Goal: Task Accomplishment & Management: Use online tool/utility

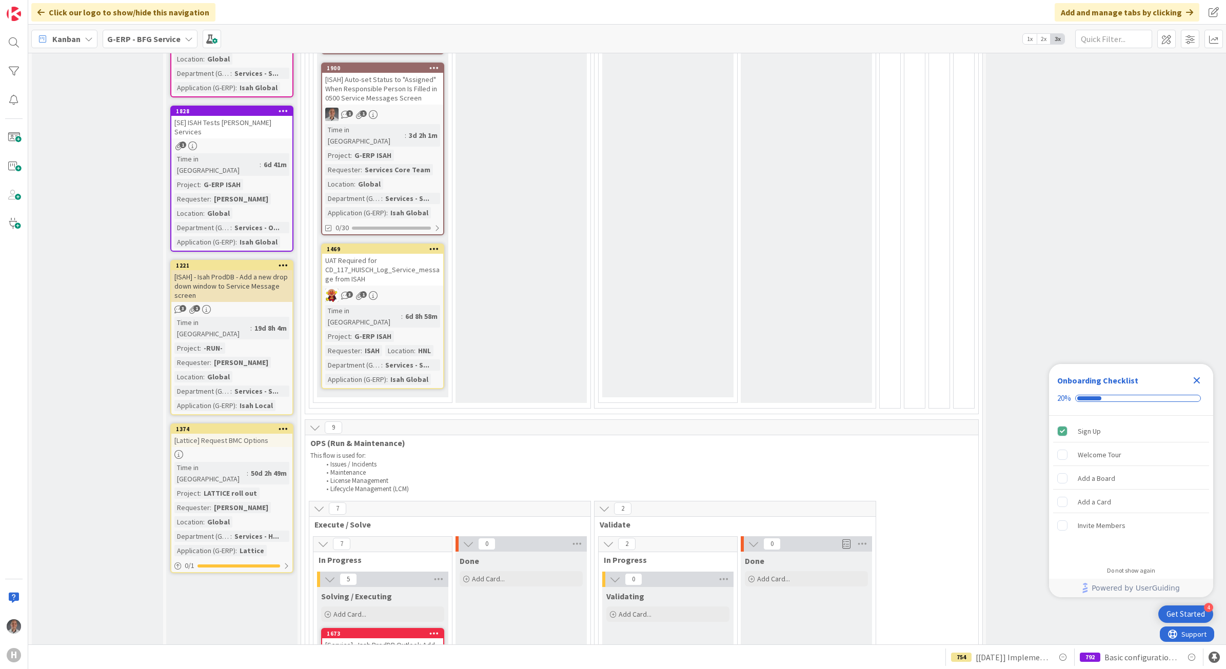
scroll to position [769, 0]
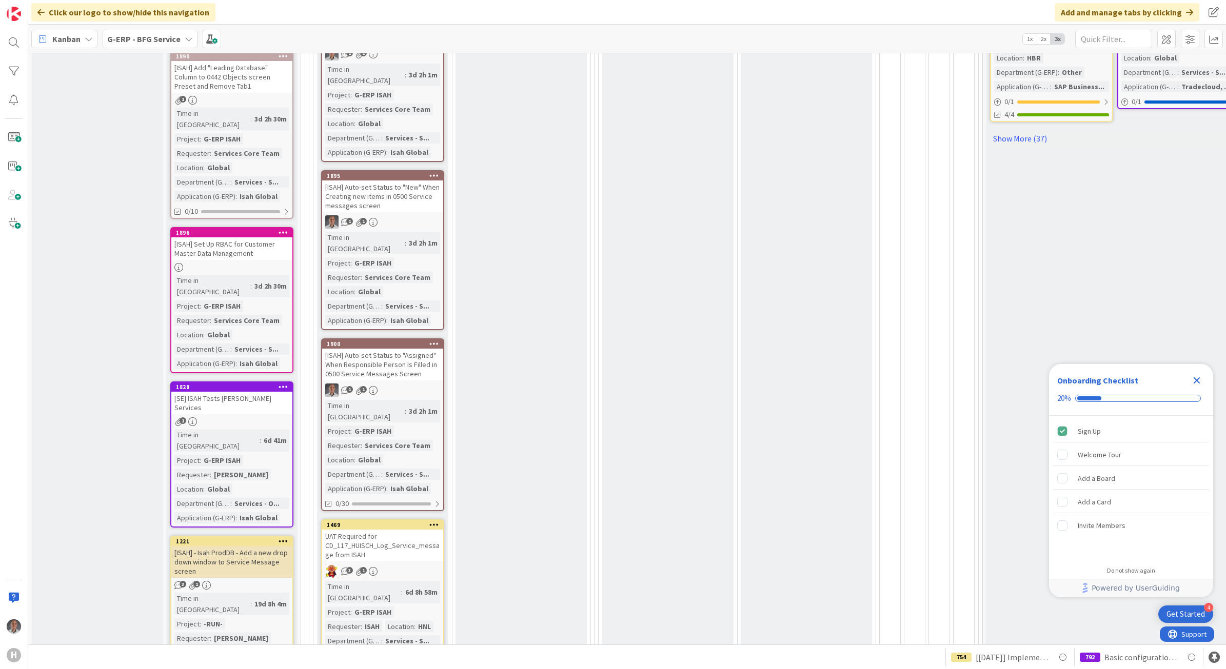
click at [1193, 381] on icon "Close Checklist" at bounding box center [1197, 380] width 12 height 12
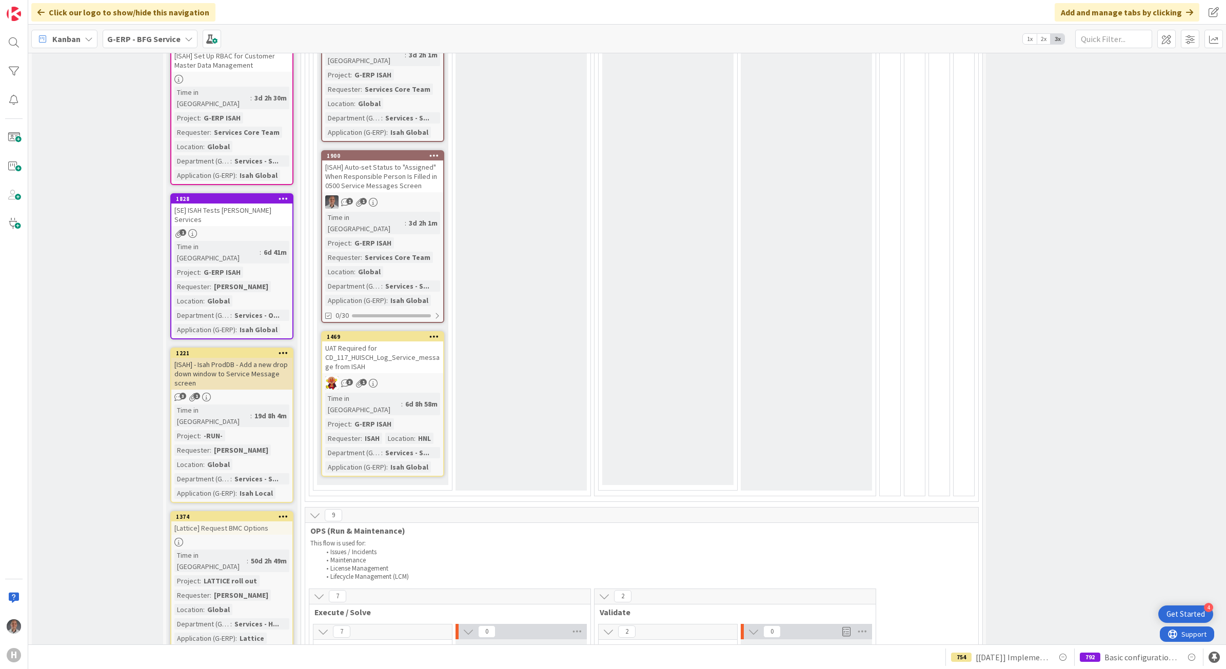
scroll to position [962, 0]
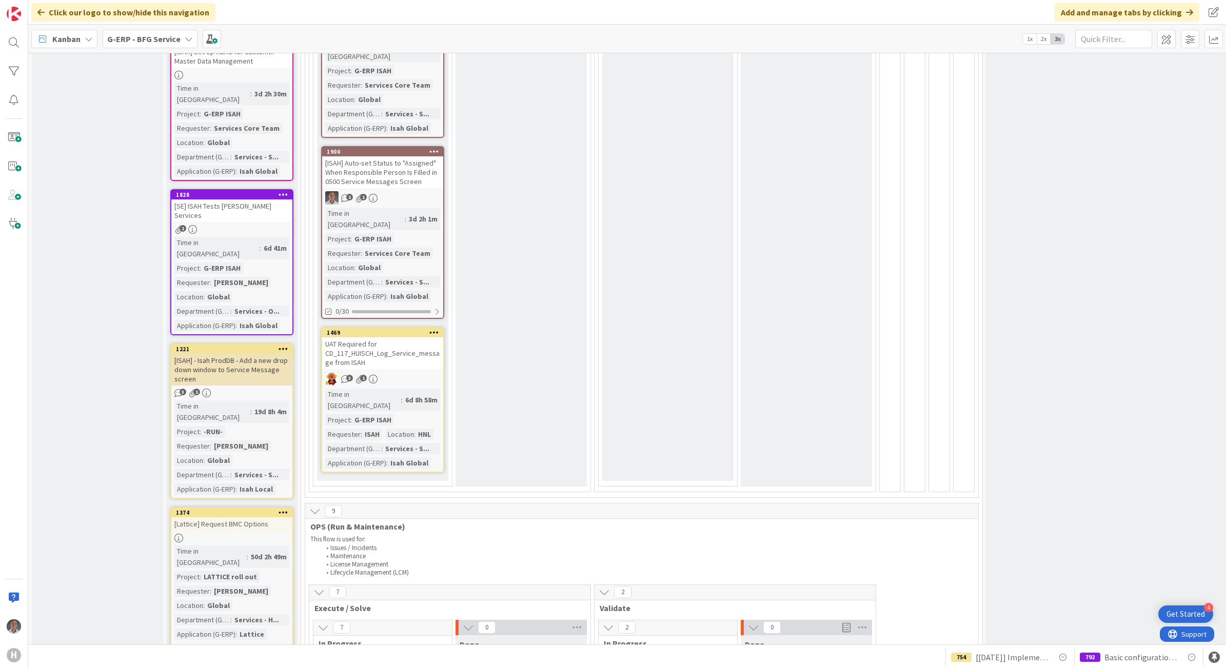
click at [154, 35] on b "G-ERP - BFG Service" at bounding box center [143, 39] width 73 height 10
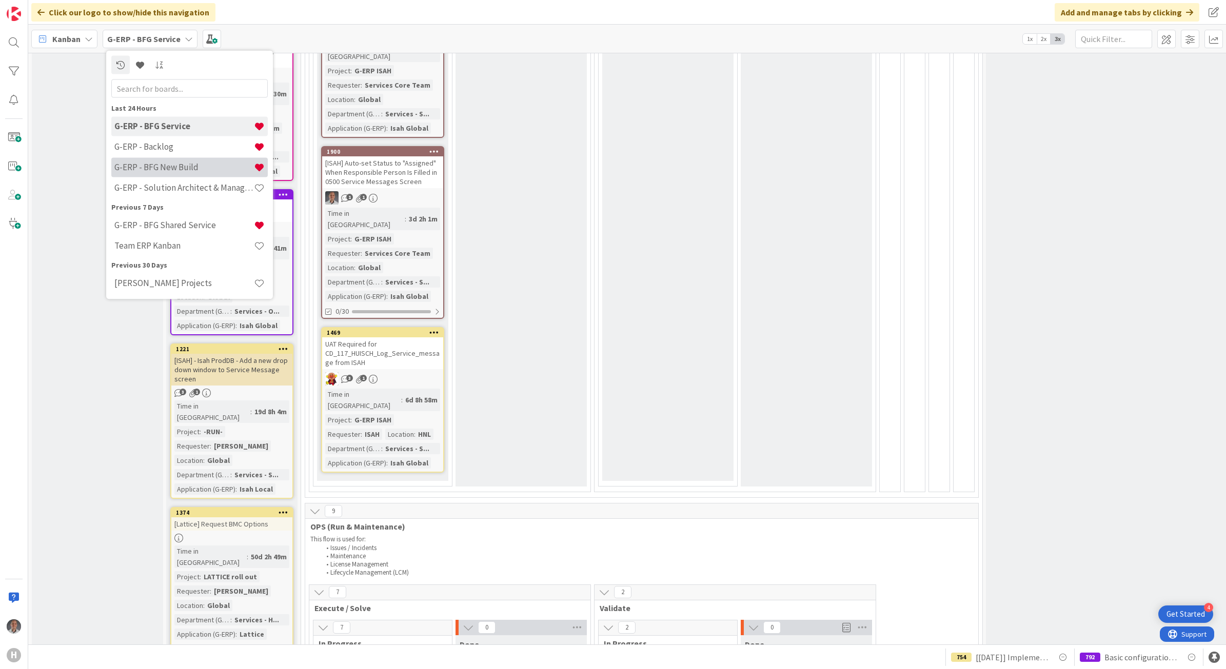
click at [154, 169] on h4 "G-ERP - BFG New Build" at bounding box center [184, 167] width 140 height 10
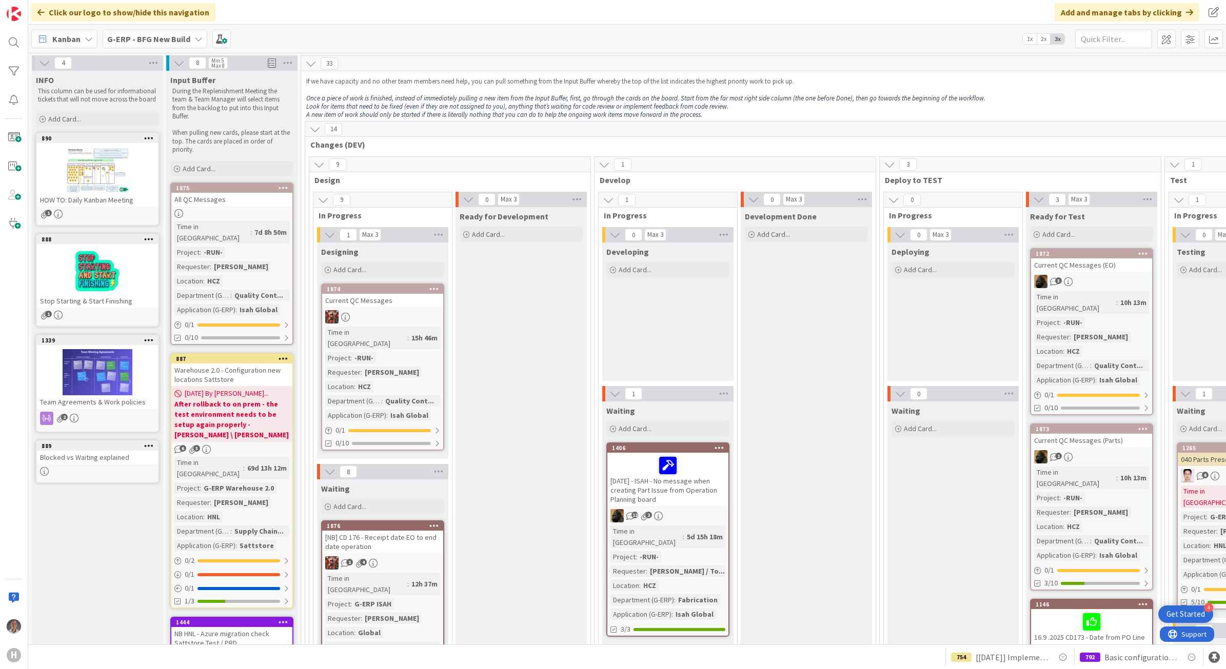
click at [179, 37] on b "G-ERP - BFG New Build" at bounding box center [148, 39] width 83 height 10
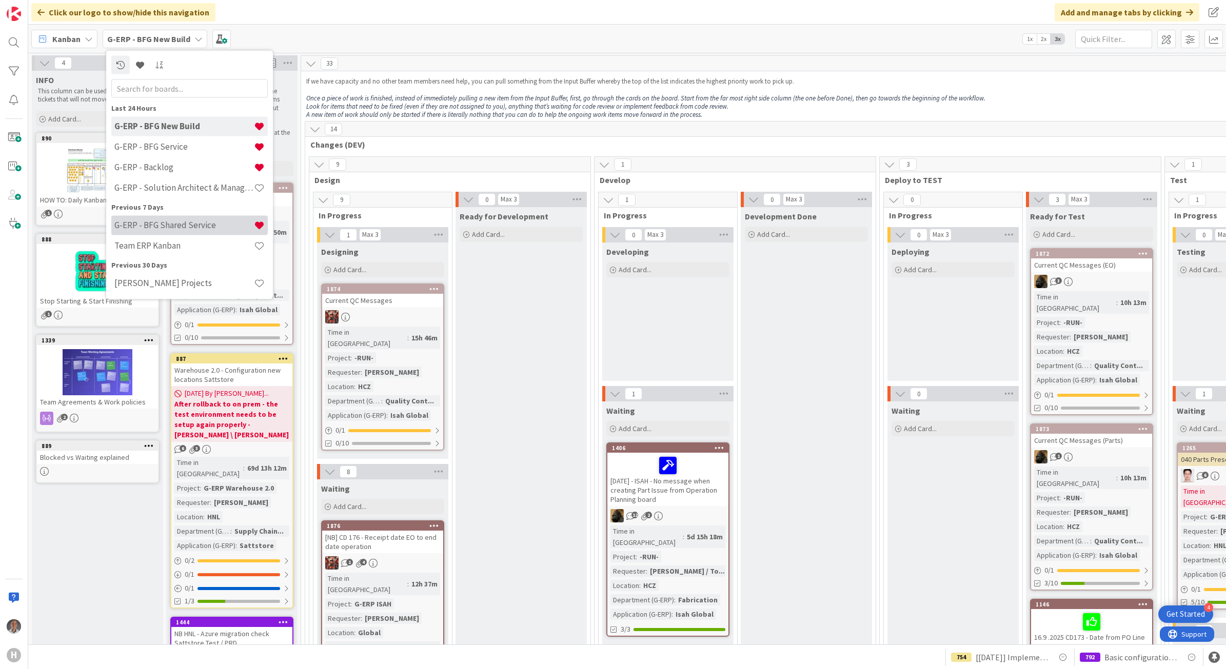
click at [197, 227] on h4 "G-ERP - BFG Shared Service" at bounding box center [184, 225] width 140 height 10
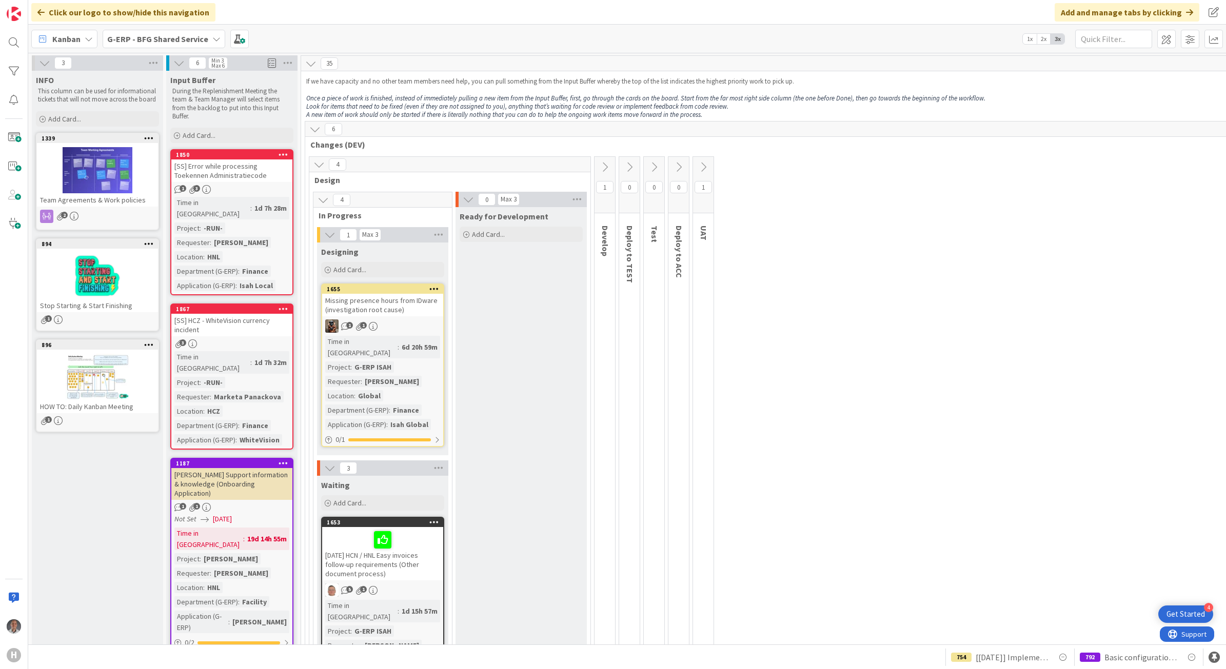
click at [164, 44] on span "G-ERP - BFG Shared Service" at bounding box center [157, 39] width 101 height 12
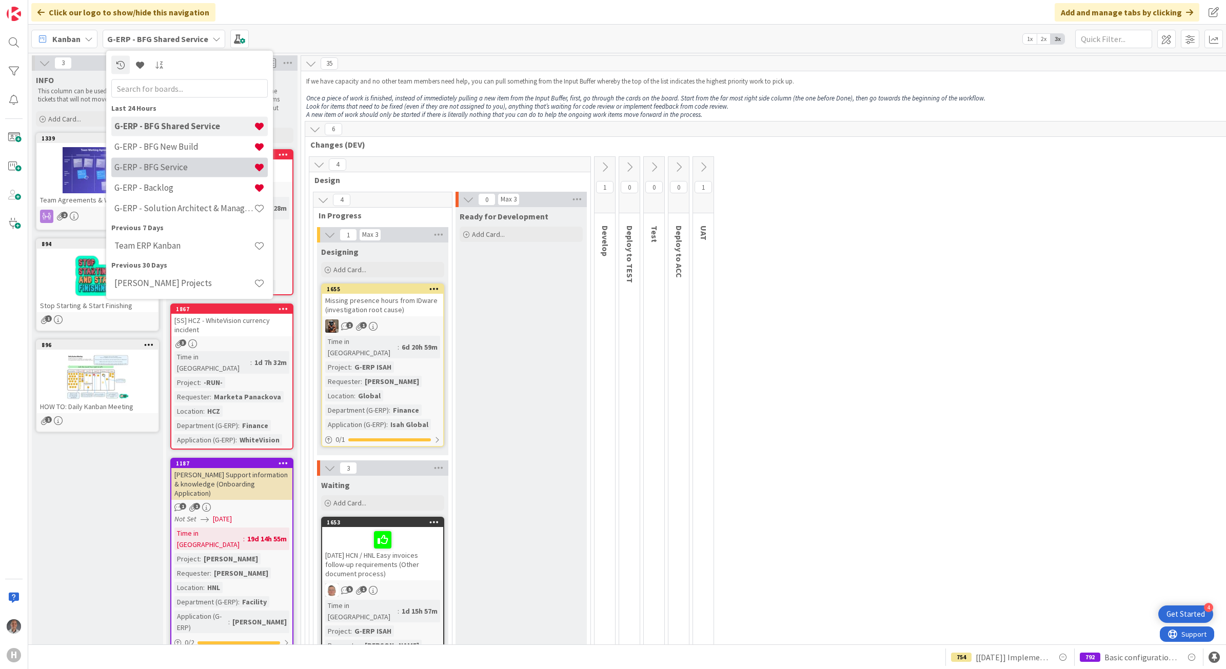
click at [175, 168] on h4 "G-ERP - BFG Service" at bounding box center [184, 167] width 140 height 10
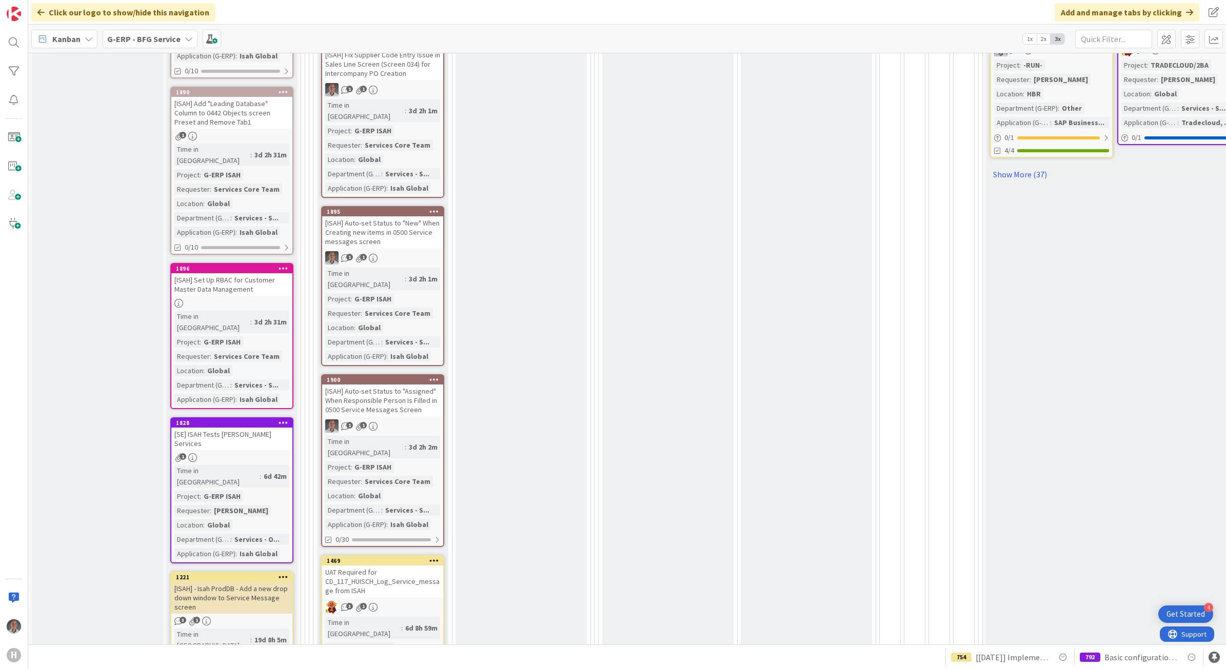
scroll to position [641, 0]
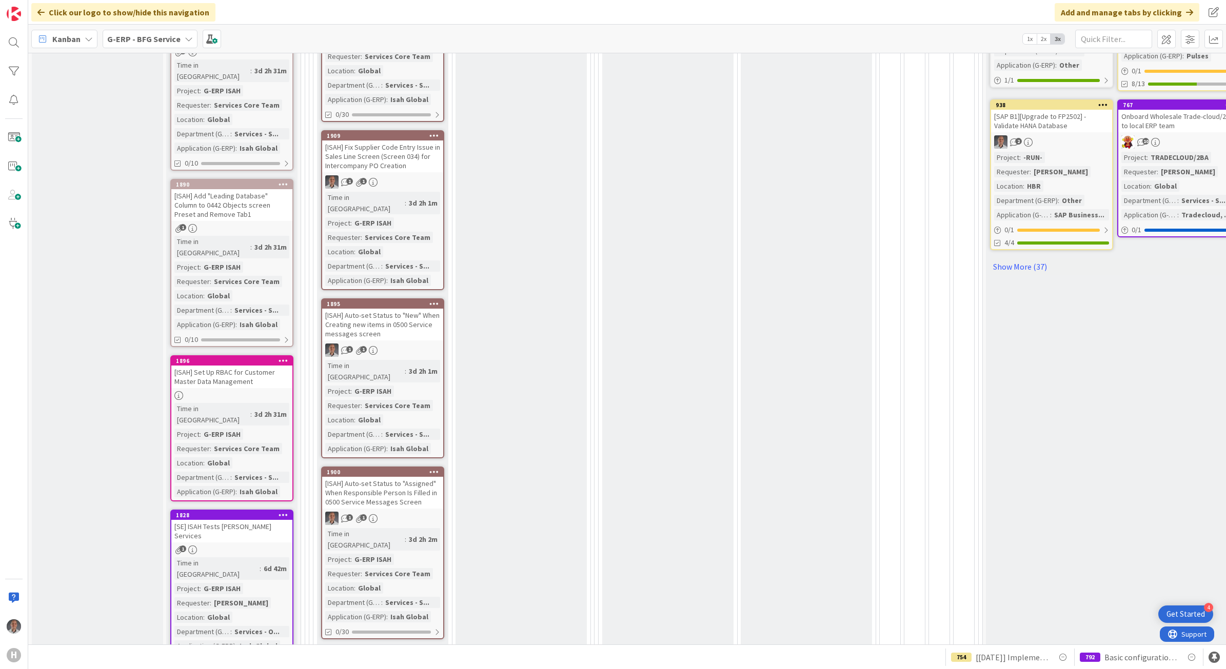
click at [242, 520] on div "[SE] ISAH Tests Huisman Services" at bounding box center [231, 531] width 121 height 23
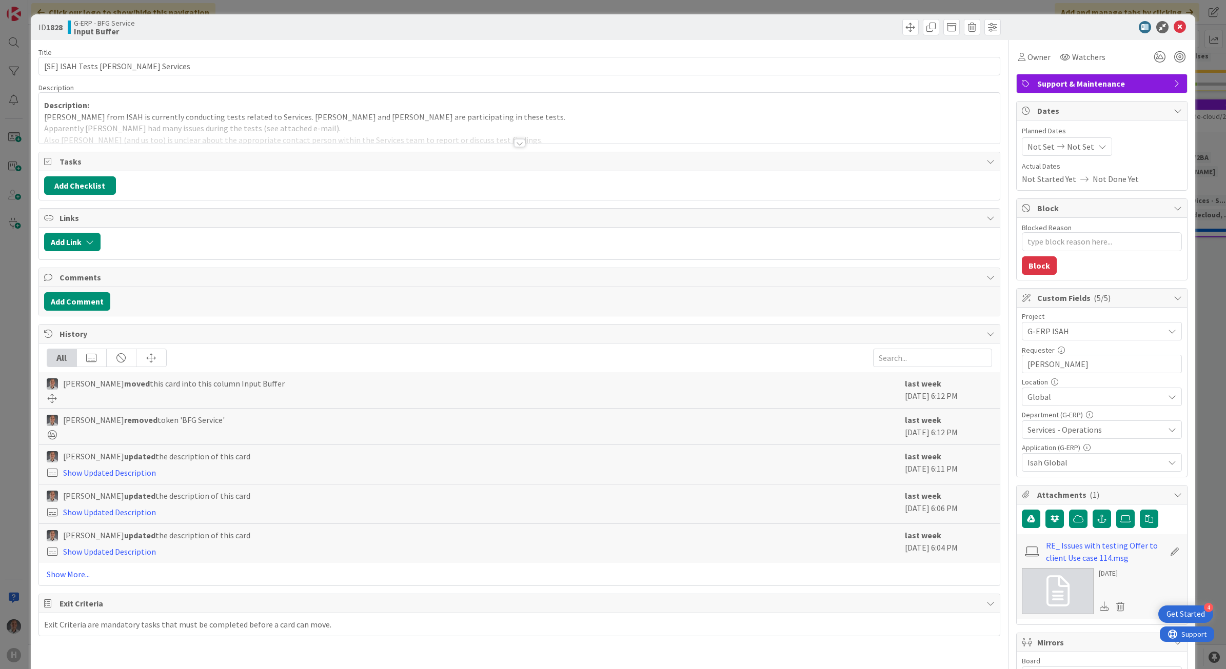
click at [520, 141] on div at bounding box center [519, 130] width 961 height 26
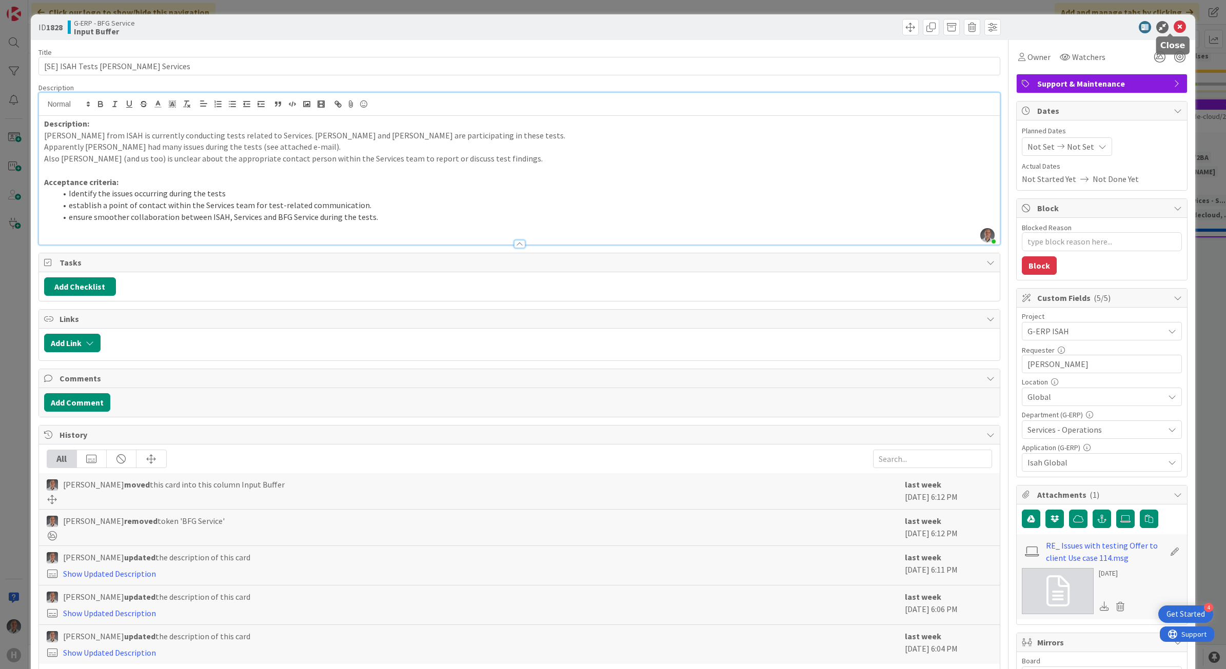
click at [1174, 26] on icon at bounding box center [1180, 27] width 12 height 12
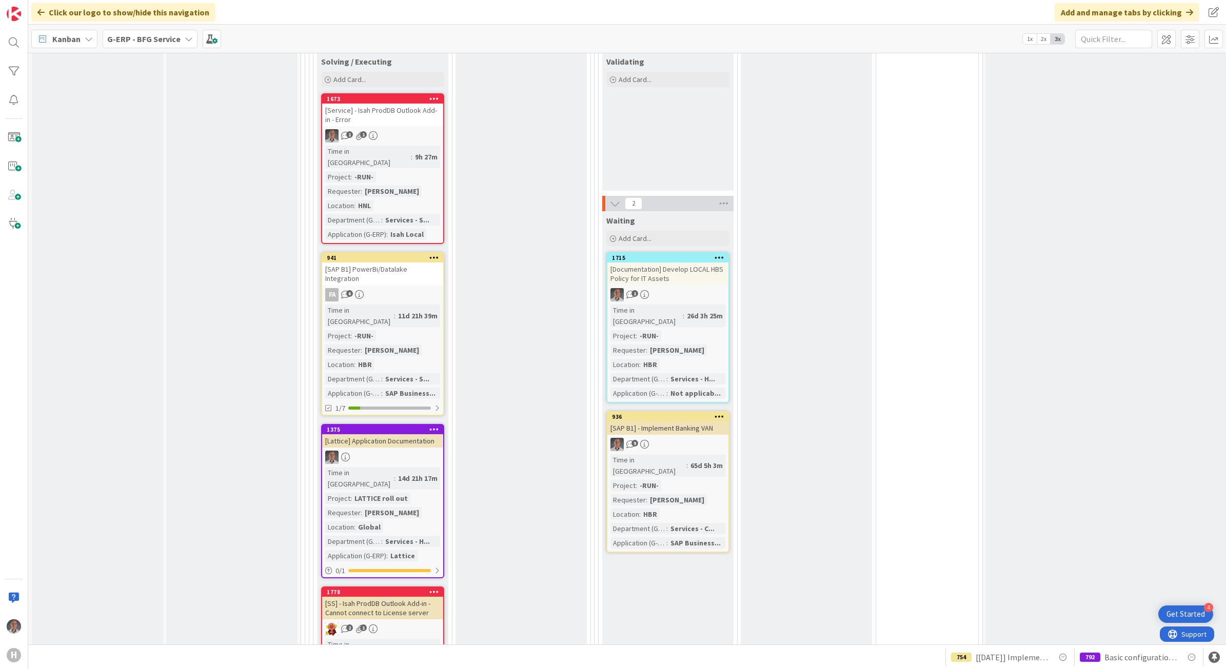
scroll to position [1603, 0]
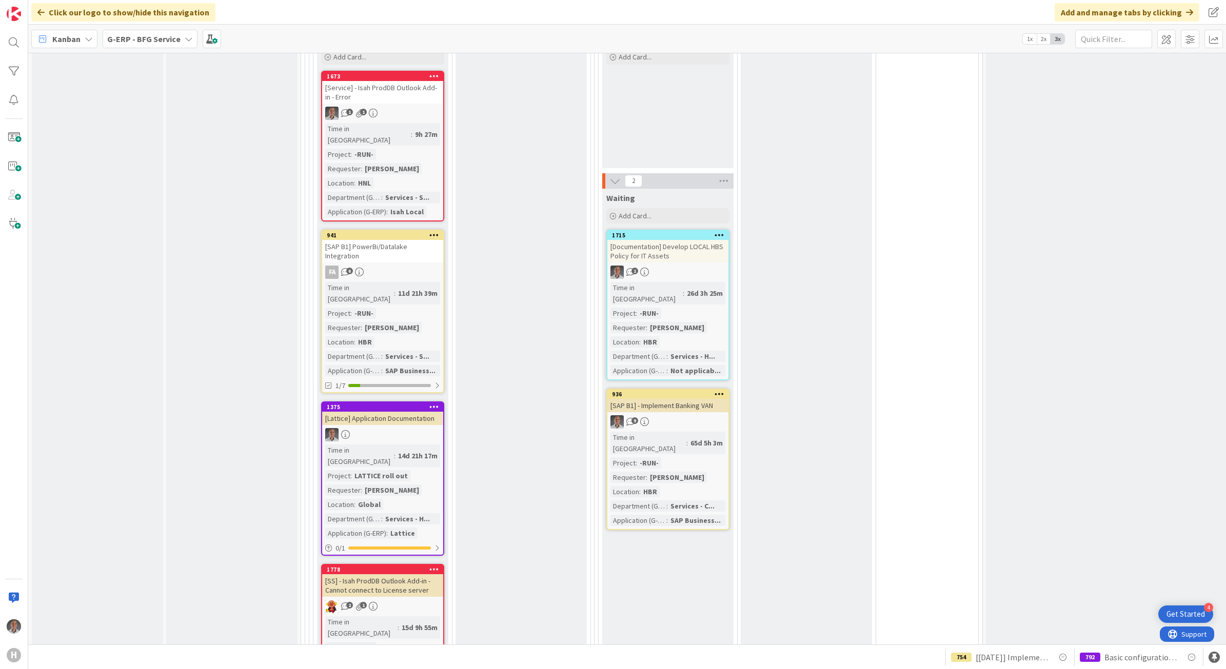
click at [404, 240] on div "[SAP B1] PowerBi/Datalake Integration" at bounding box center [382, 251] width 121 height 23
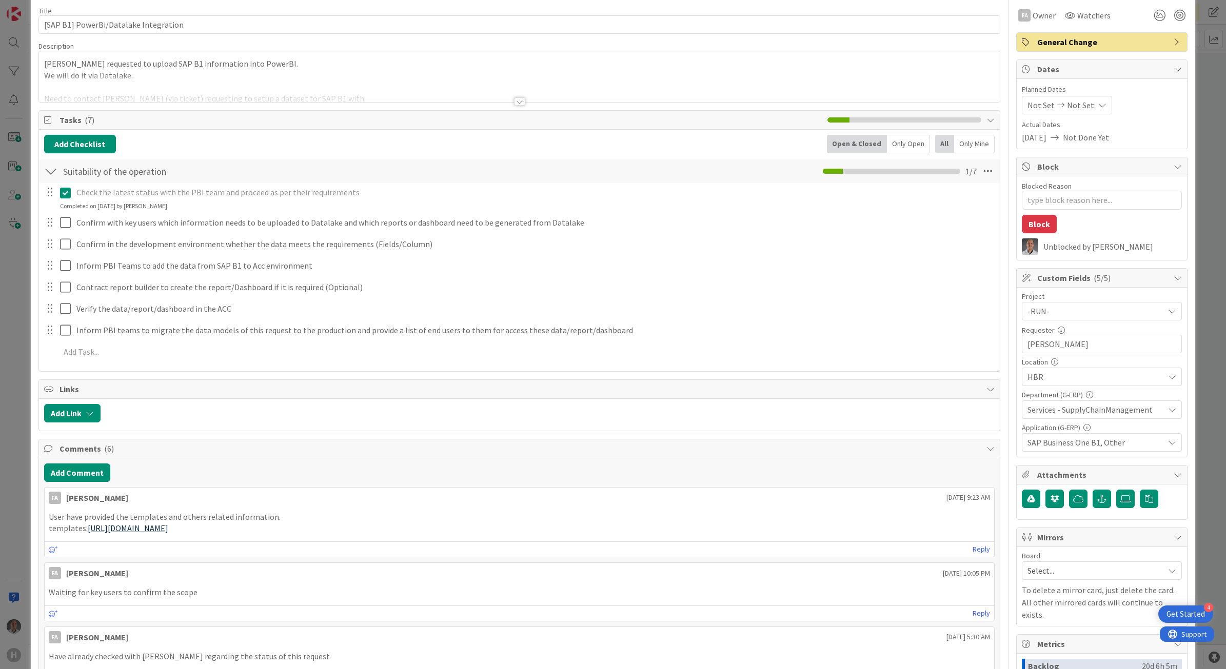
scroll to position [64, 0]
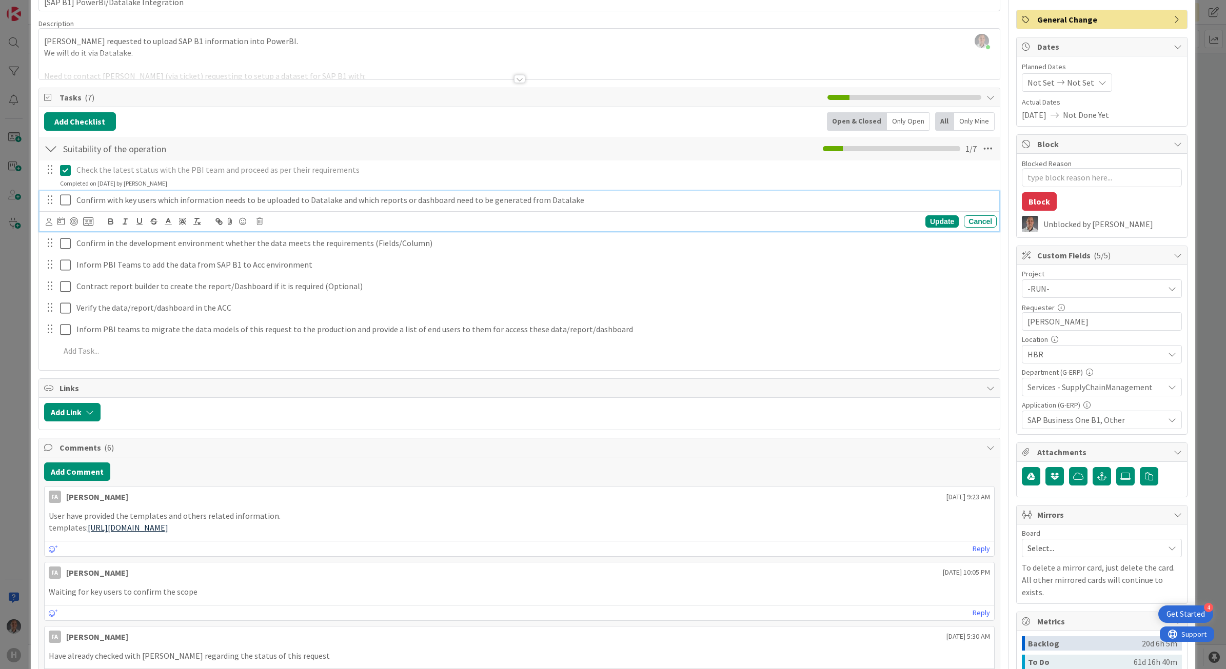
click at [457, 204] on p "Confirm with key users which information needs to be uploaded to Datalake and w…" at bounding box center [534, 200] width 916 height 12
type textarea "x"
click at [168, 533] on link "https://app.powerbi.com/links/fTng4zWDFC?ctid=1b6121ea-4380-4bf4-9d20-951a9f3dc…" at bounding box center [128, 528] width 81 height 10
